Goal: Use online tool/utility: Use online tool/utility

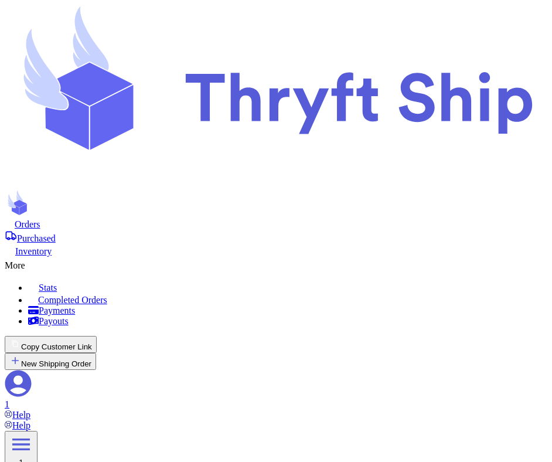
scroll to position [1468, 0]
